Goal: Task Accomplishment & Management: Use online tool/utility

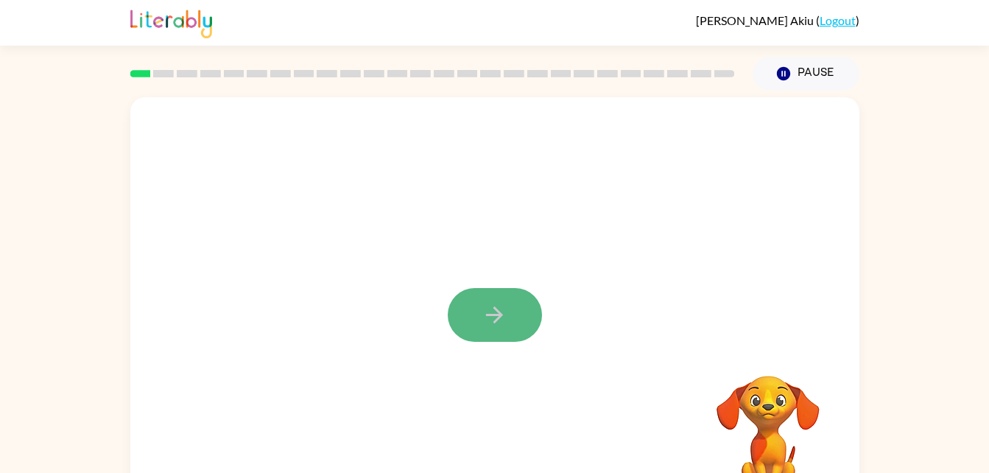
click at [519, 310] on button "button" at bounding box center [495, 315] width 94 height 54
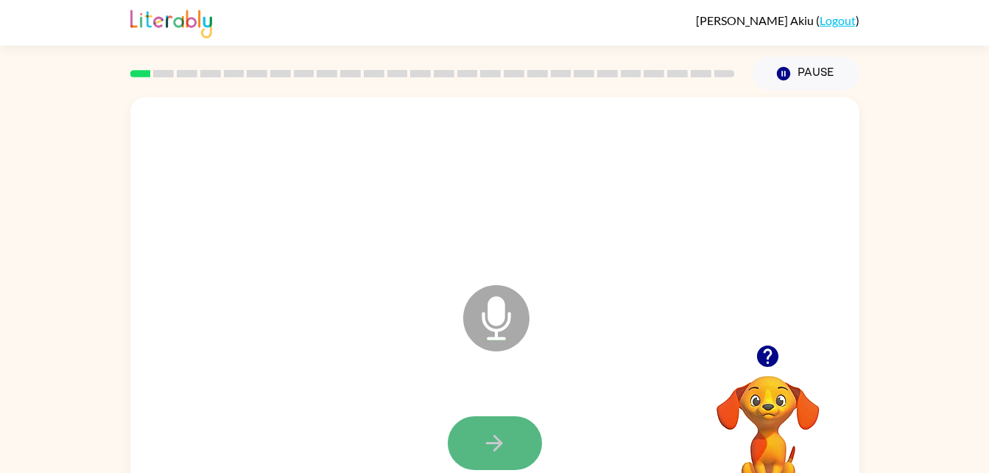
click at [490, 423] on button "button" at bounding box center [495, 443] width 94 height 54
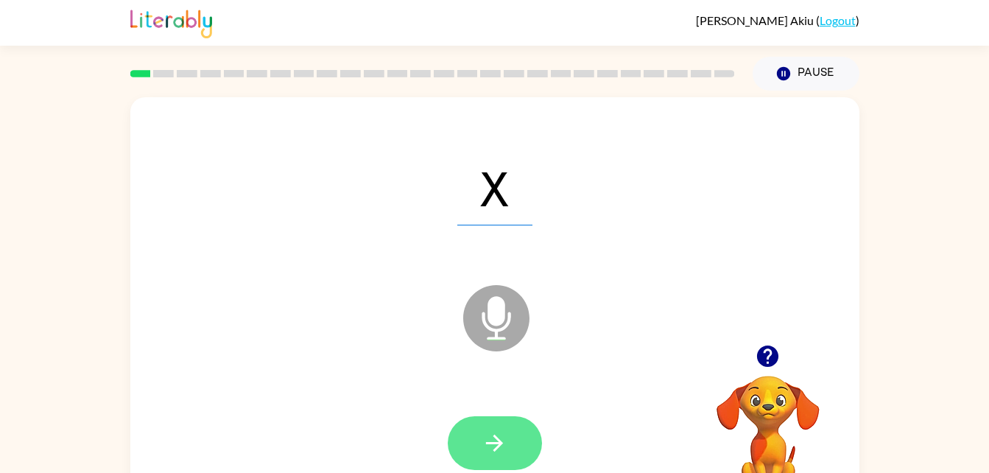
click at [471, 437] on button "button" at bounding box center [495, 443] width 94 height 54
drag, startPoint x: 471, startPoint y: 437, endPoint x: 503, endPoint y: 430, distance: 32.5
click at [503, 430] on button "button" at bounding box center [495, 443] width 94 height 54
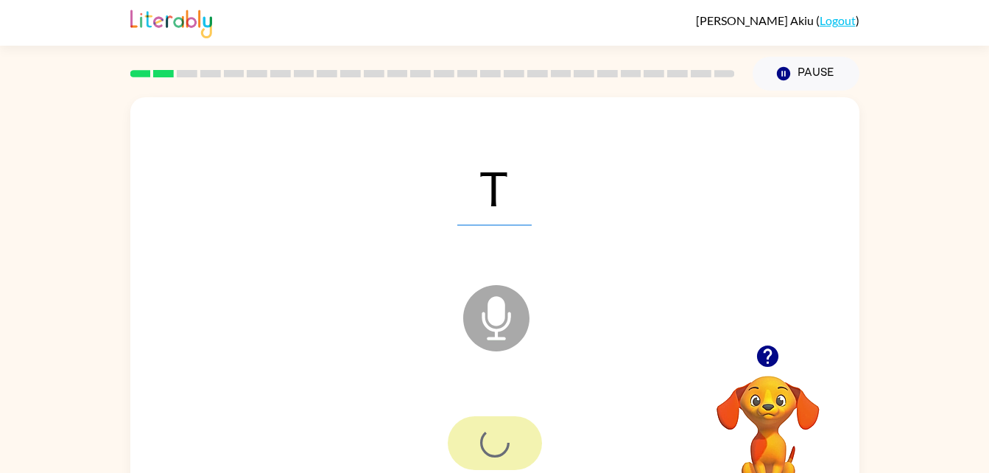
click at [503, 430] on div at bounding box center [495, 443] width 94 height 54
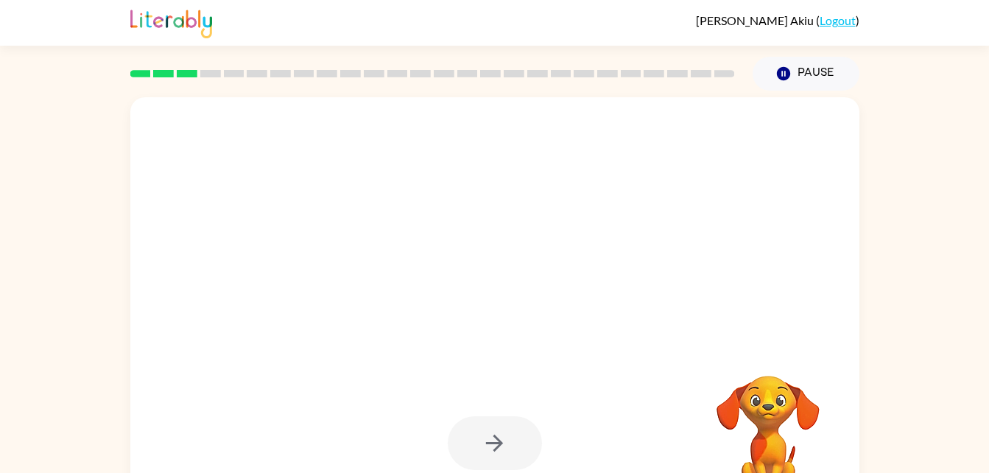
click at [503, 430] on div at bounding box center [495, 443] width 94 height 54
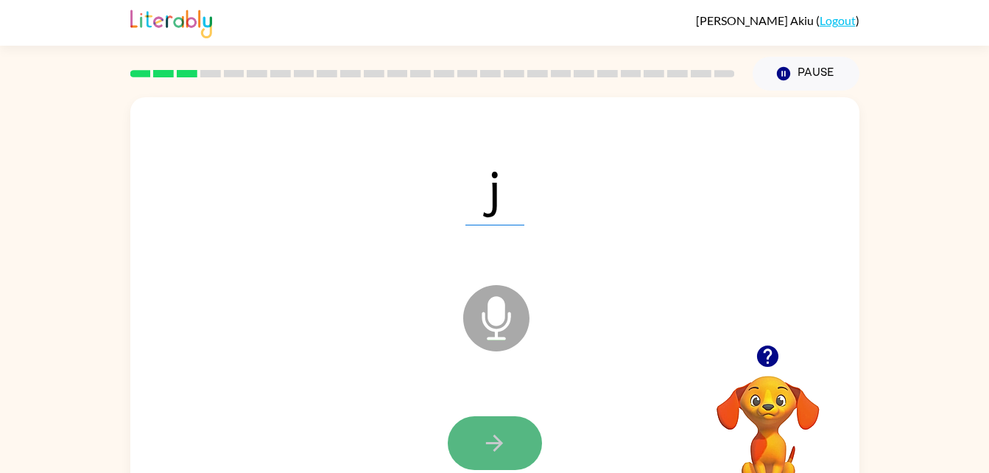
click at [494, 428] on button "button" at bounding box center [495, 443] width 94 height 54
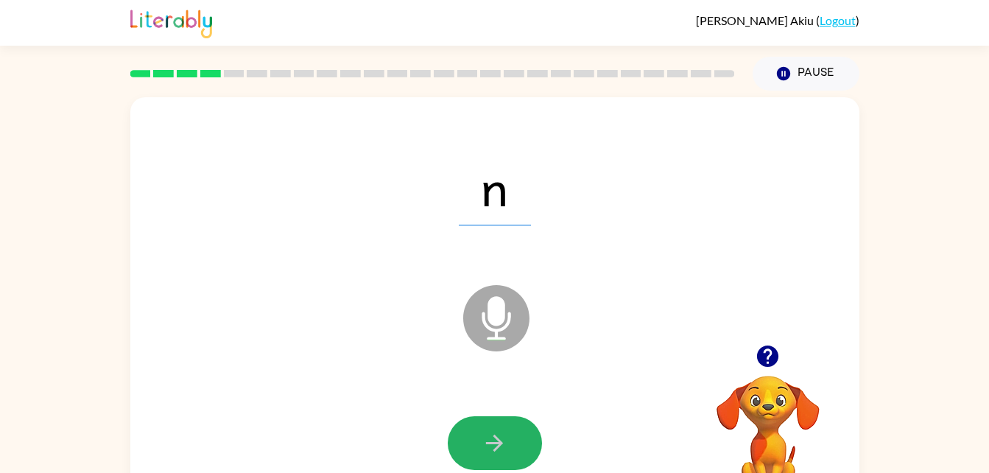
click at [494, 428] on button "button" at bounding box center [495, 443] width 94 height 54
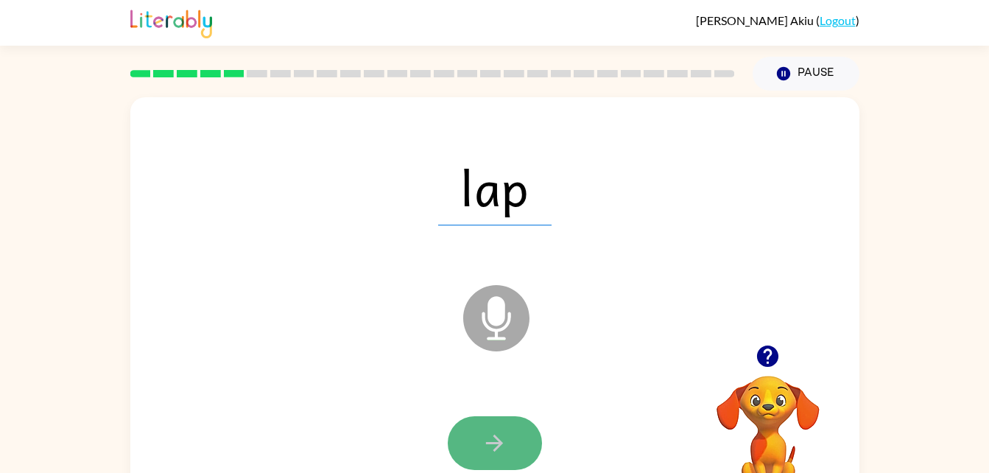
click at [487, 428] on button "button" at bounding box center [495, 443] width 94 height 54
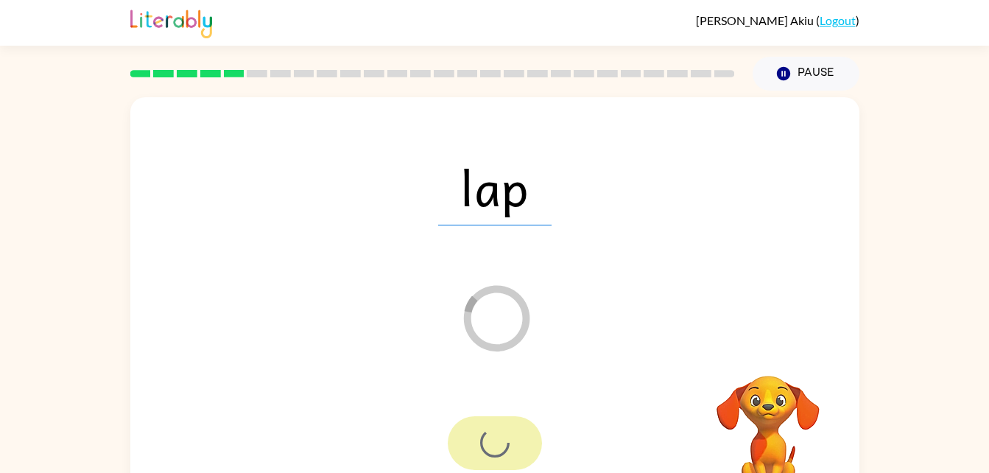
click at [487, 428] on div at bounding box center [495, 443] width 94 height 54
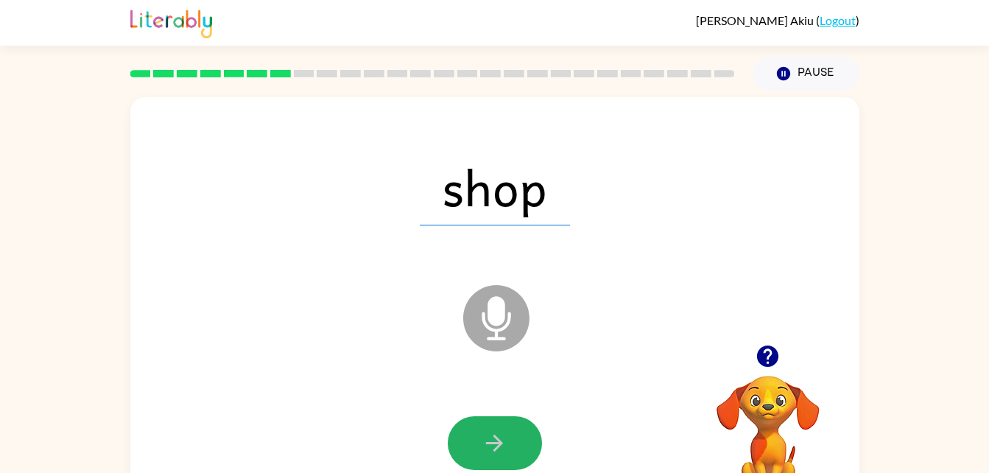
click at [487, 428] on button "button" at bounding box center [495, 443] width 94 height 54
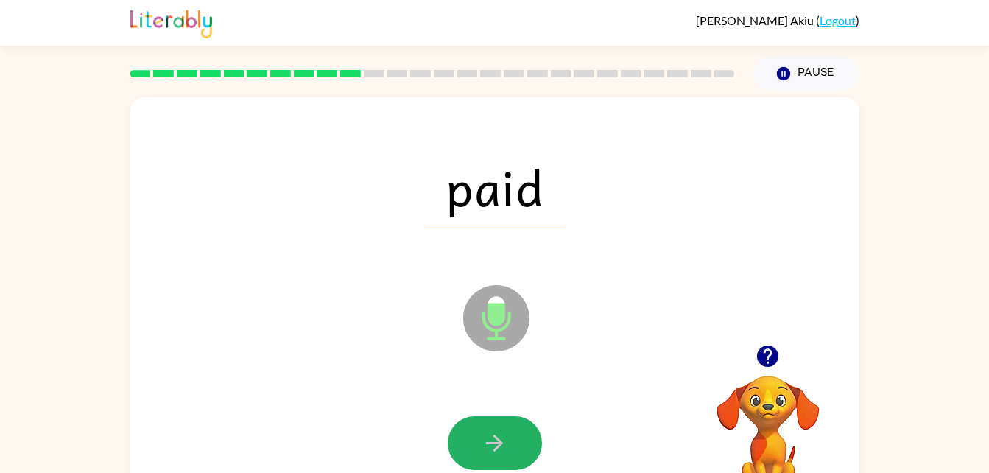
click at [487, 428] on button "button" at bounding box center [495, 443] width 94 height 54
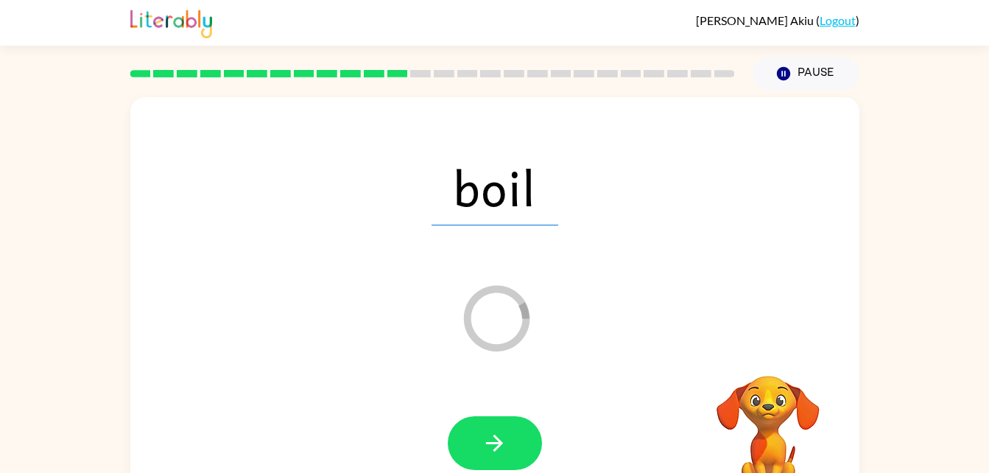
click at [487, 428] on button "button" at bounding box center [495, 443] width 94 height 54
click at [487, 428] on div at bounding box center [495, 443] width 94 height 54
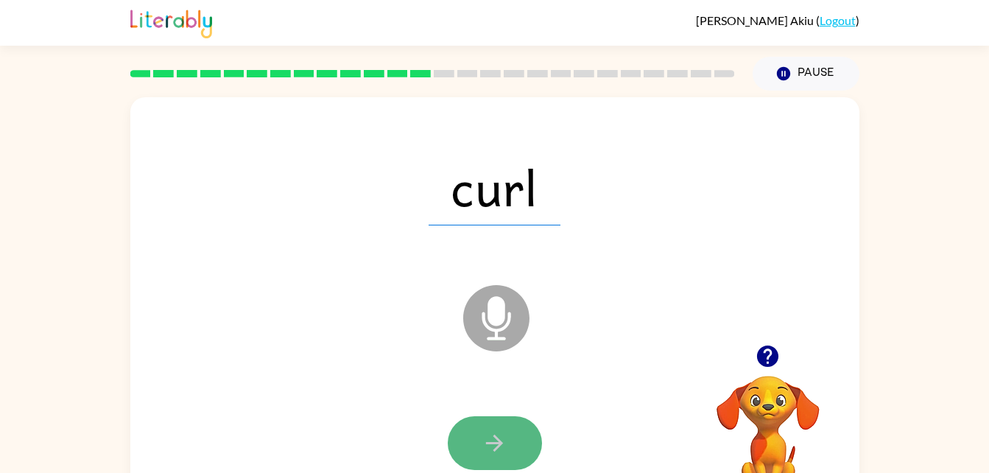
click at [525, 435] on button "button" at bounding box center [495, 443] width 94 height 54
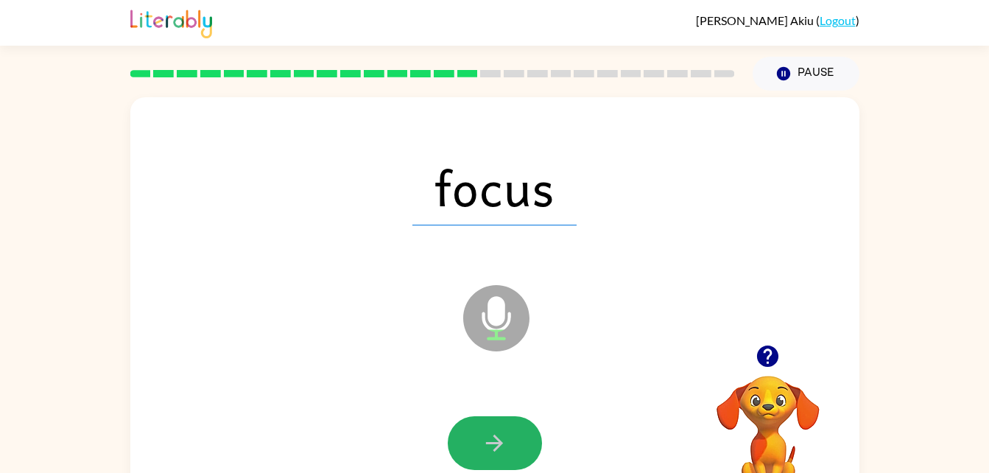
click at [525, 435] on button "button" at bounding box center [495, 443] width 94 height 54
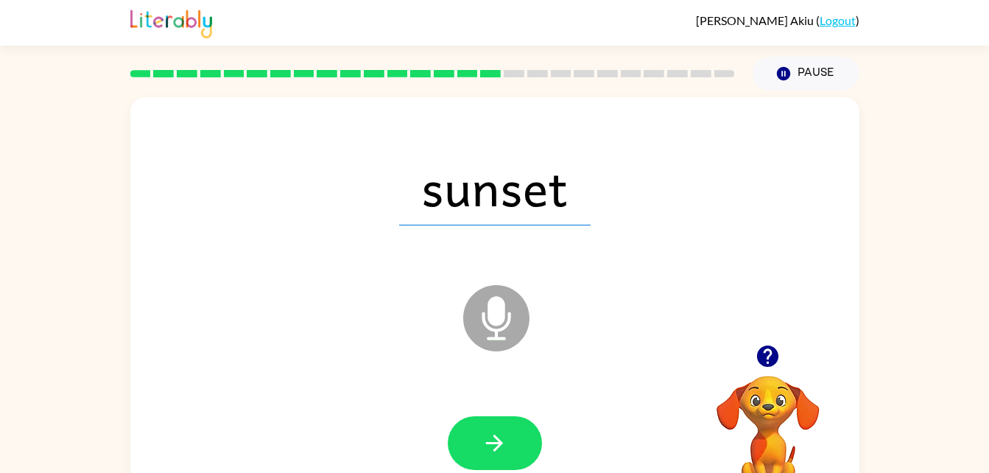
click at [525, 435] on button "button" at bounding box center [495, 443] width 94 height 54
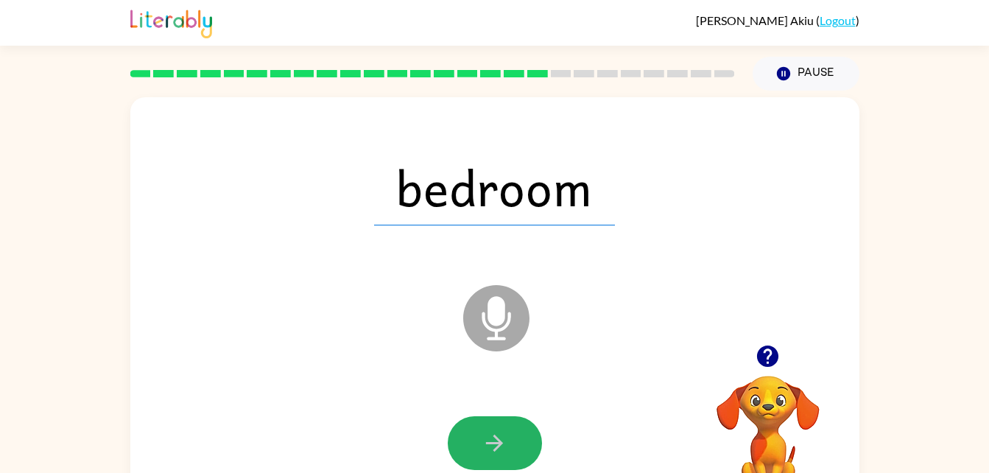
click at [525, 435] on button "button" at bounding box center [495, 443] width 94 height 54
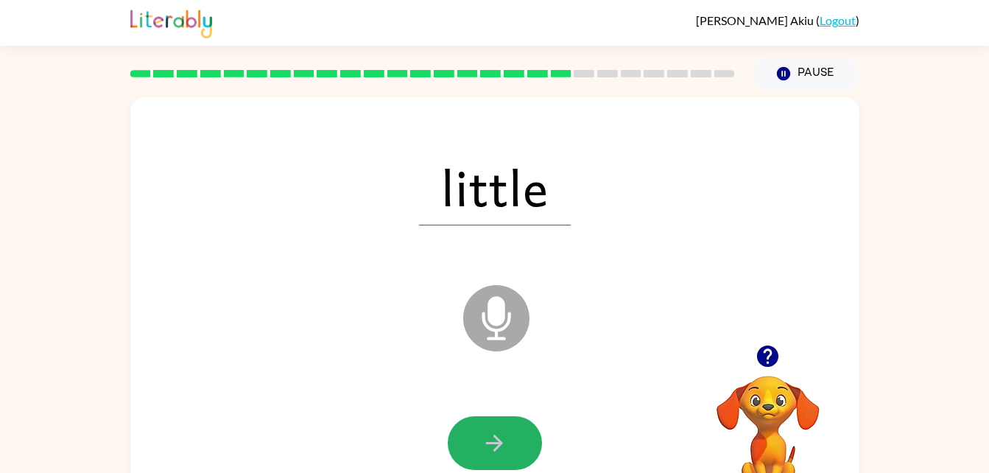
click at [525, 435] on button "button" at bounding box center [495, 443] width 94 height 54
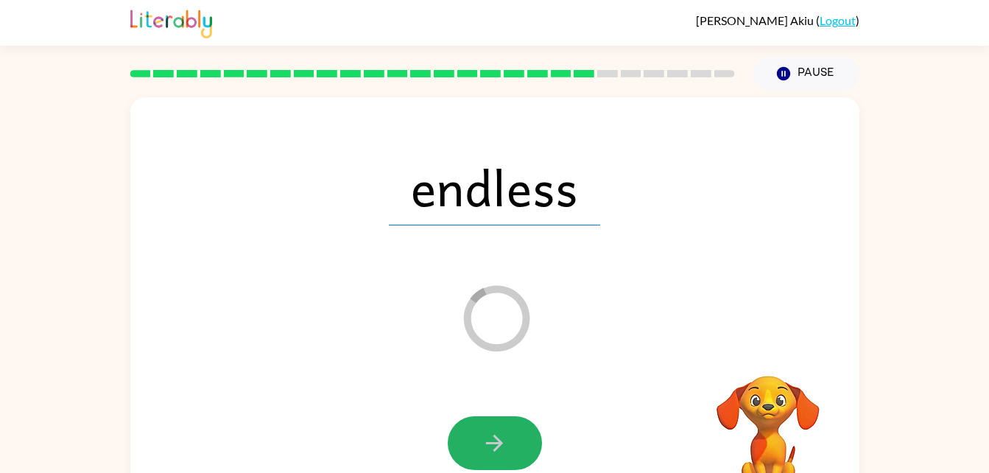
click at [525, 435] on button "button" at bounding box center [495, 443] width 94 height 54
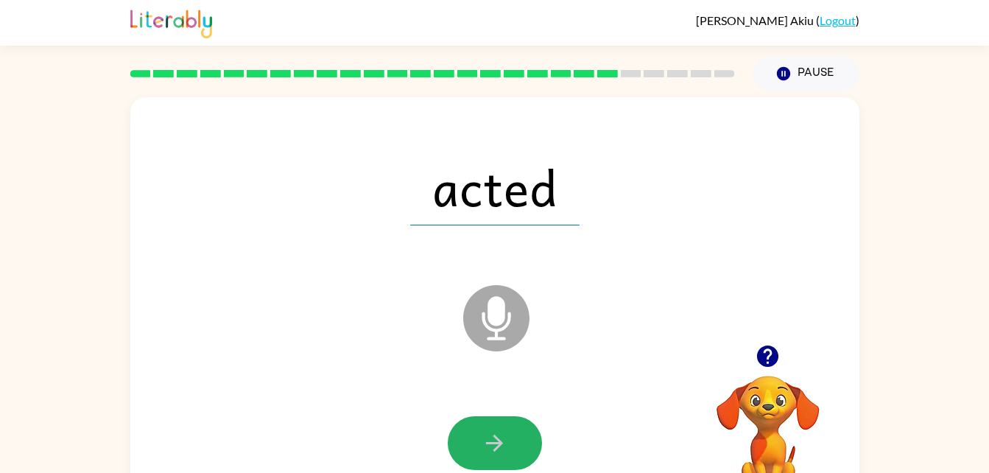
click at [525, 435] on button "button" at bounding box center [495, 443] width 94 height 54
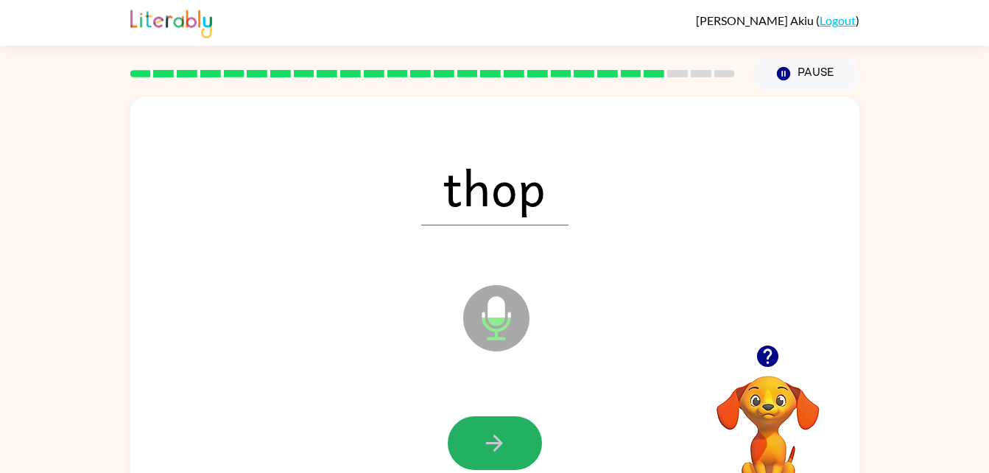
click at [525, 435] on button "button" at bounding box center [495, 443] width 94 height 54
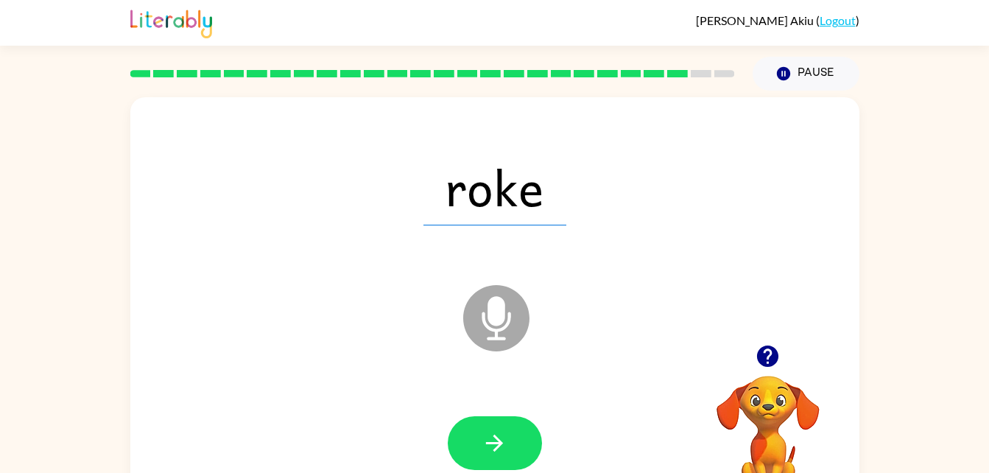
click at [525, 435] on button "button" at bounding box center [495, 443] width 94 height 54
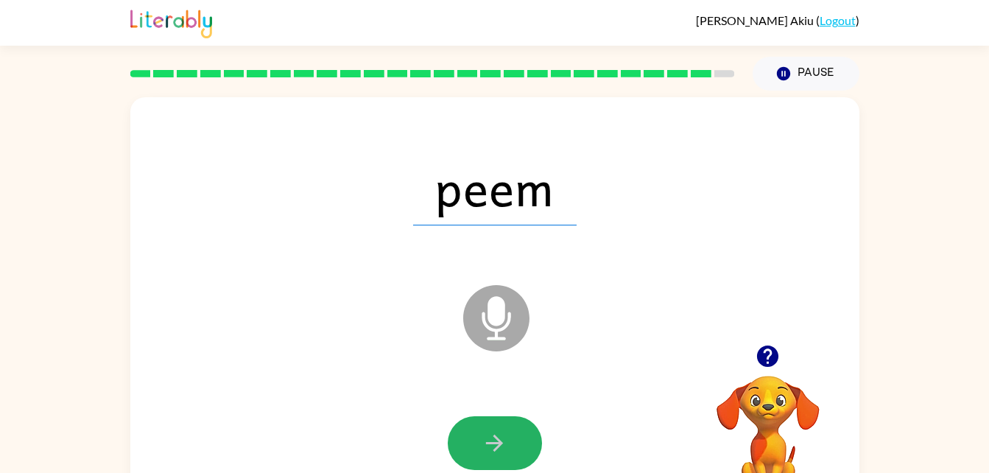
click at [525, 435] on button "button" at bounding box center [495, 443] width 94 height 54
